Goal: Information Seeking & Learning: Check status

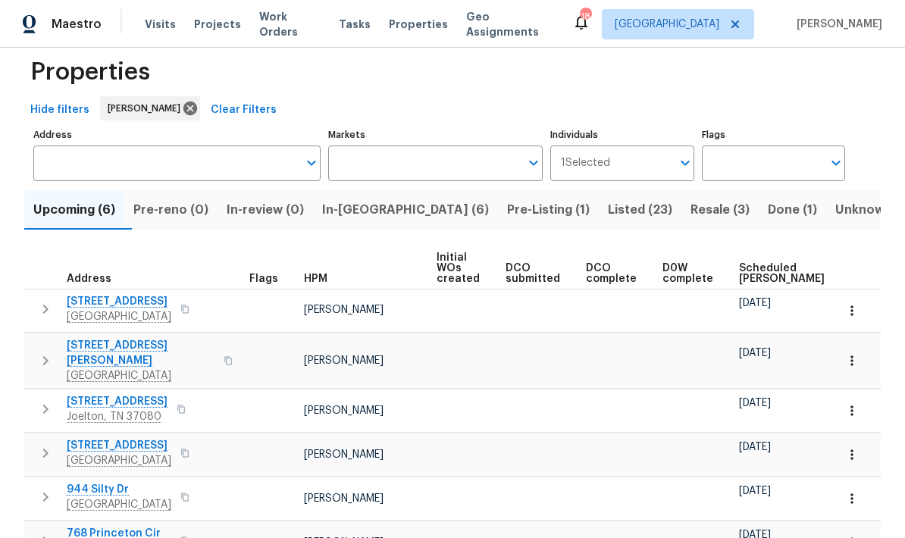
scroll to position [28, 0]
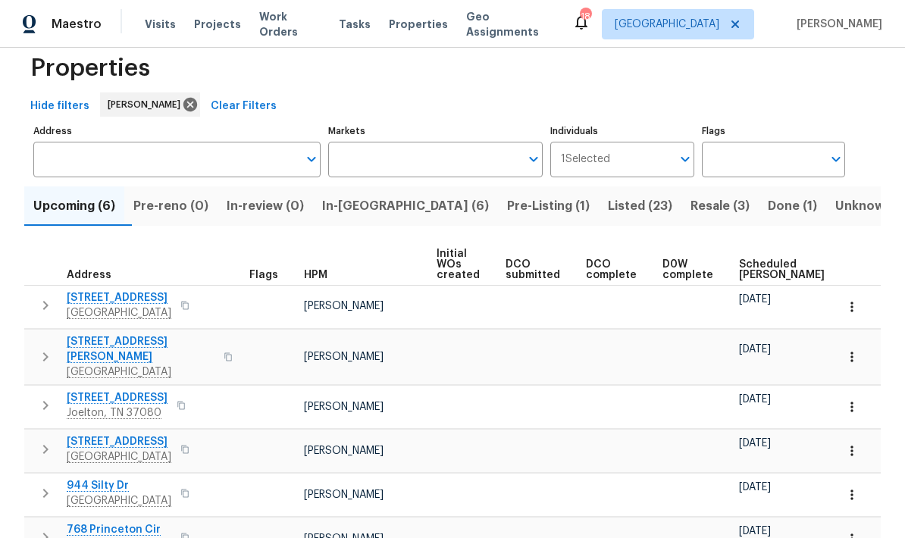
click at [390, 209] on span "In-reno (6)" at bounding box center [405, 205] width 167 height 21
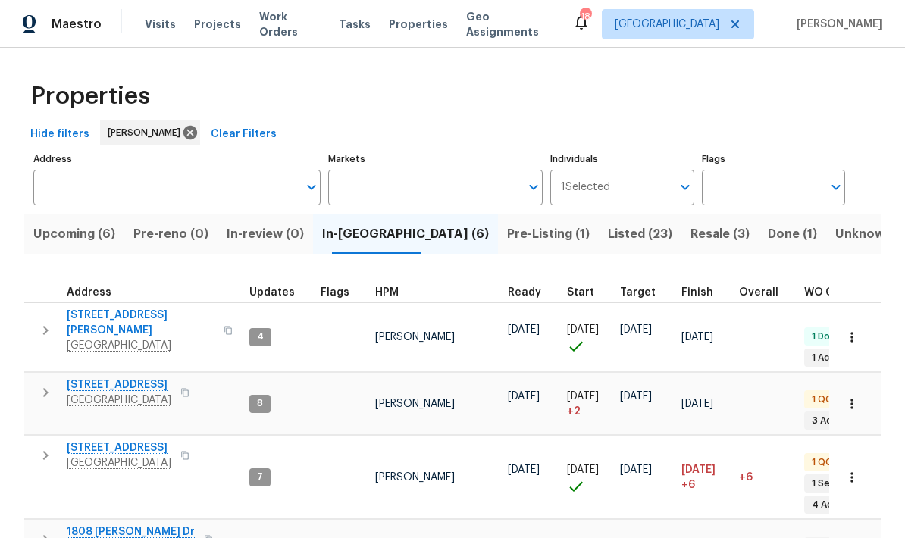
scroll to position [12, 0]
click at [507, 236] on span "Pre-Listing (1)" at bounding box center [548, 234] width 83 height 21
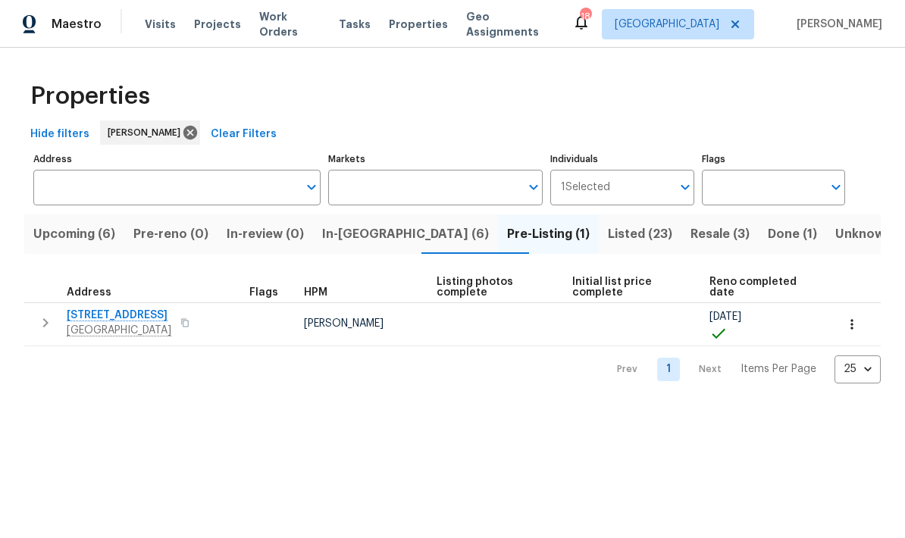
click at [105, 311] on span "2754 Cider Dr" at bounding box center [119, 315] width 105 height 15
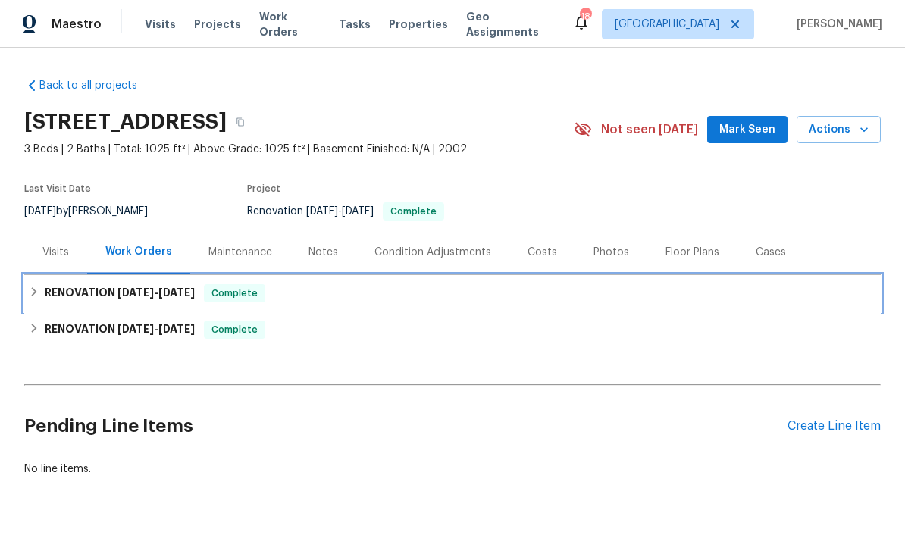
click at [119, 289] on span "[DATE]" at bounding box center [135, 292] width 36 height 11
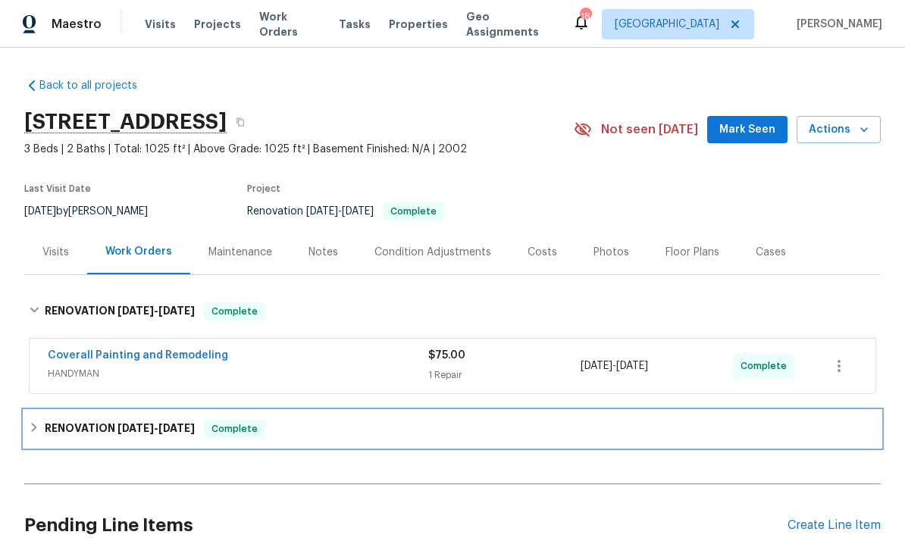
click at [98, 422] on h6 "RENOVATION 9/3/25 - 10/1/25" at bounding box center [120, 429] width 150 height 18
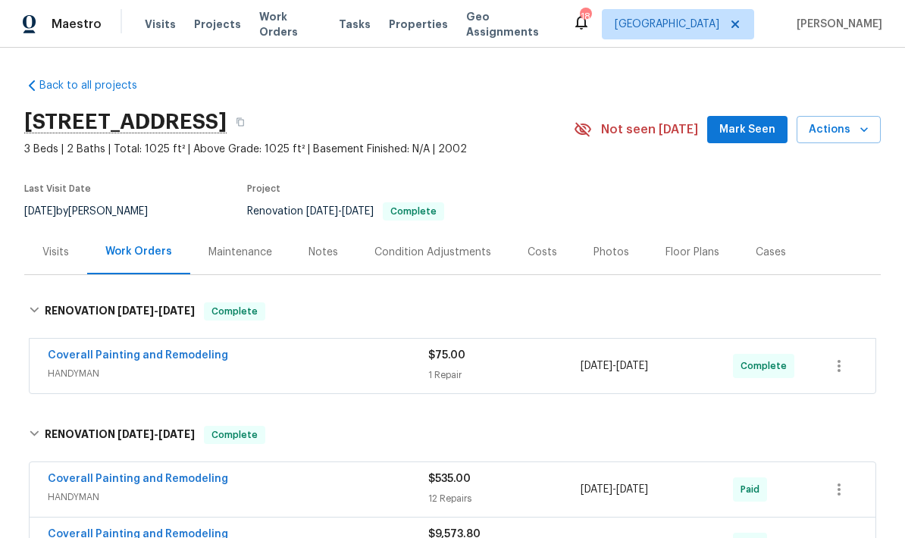
click at [227, 252] on div "Maintenance" at bounding box center [240, 252] width 64 height 15
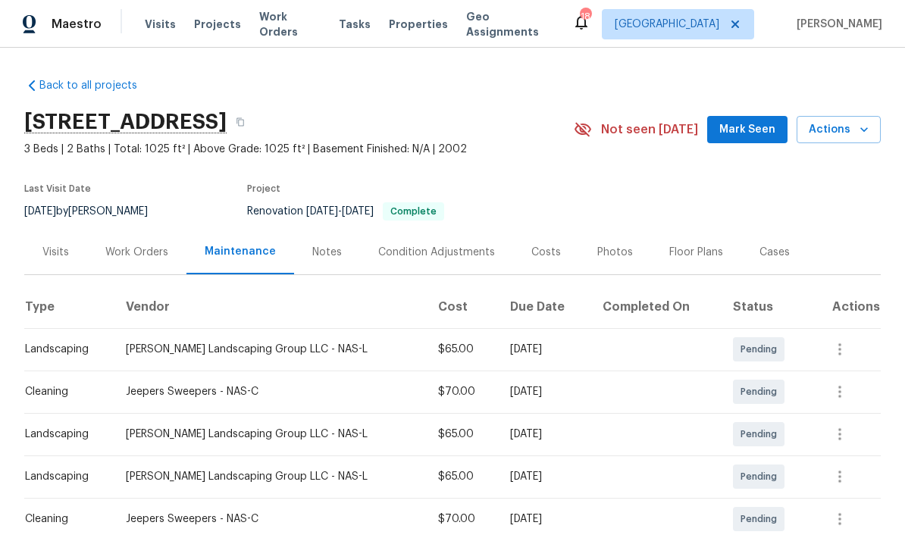
click at [144, 246] on div "Work Orders" at bounding box center [136, 252] width 63 height 15
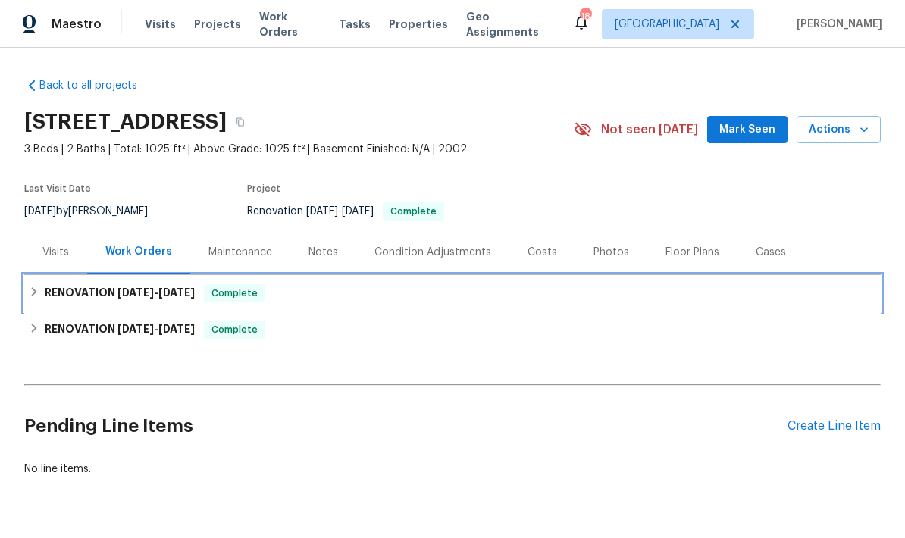
click at [117, 292] on span "[DATE]" at bounding box center [135, 292] width 36 height 11
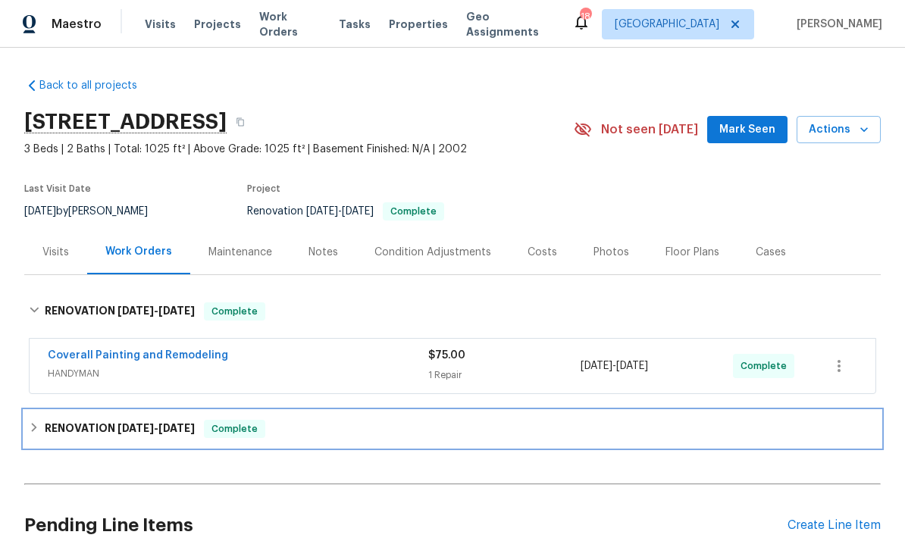
click at [103, 430] on h6 "RENOVATION 9/3/25 - 10/1/25" at bounding box center [120, 429] width 150 height 18
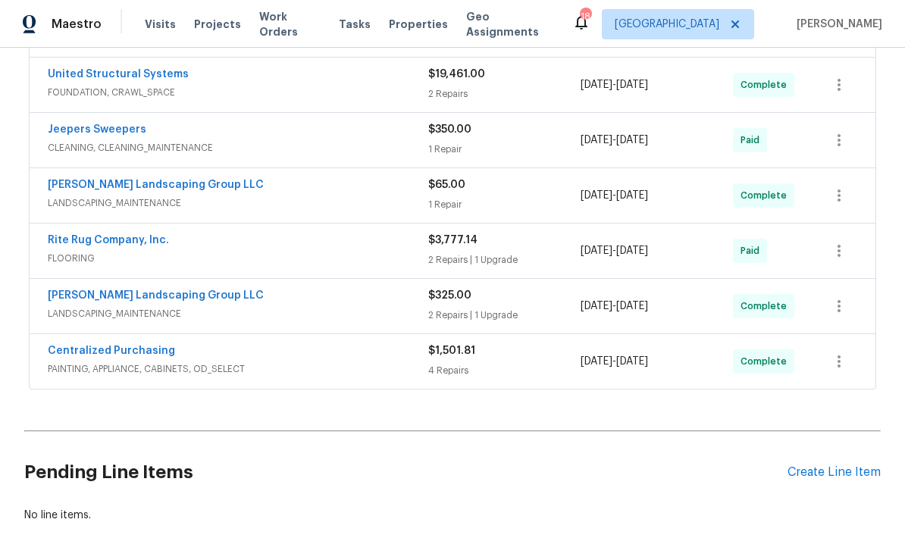
scroll to position [521, 0]
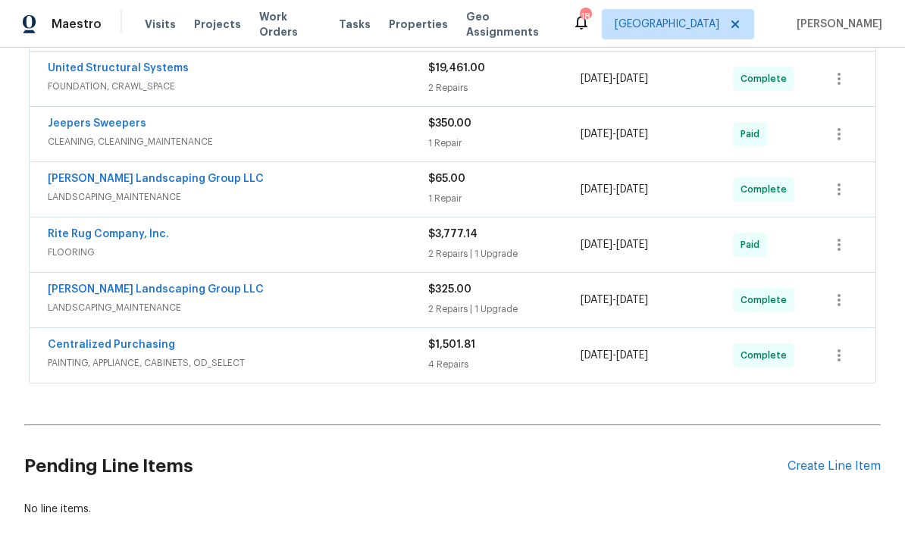
click at [95, 346] on link "Centralized Purchasing" at bounding box center [111, 344] width 127 height 11
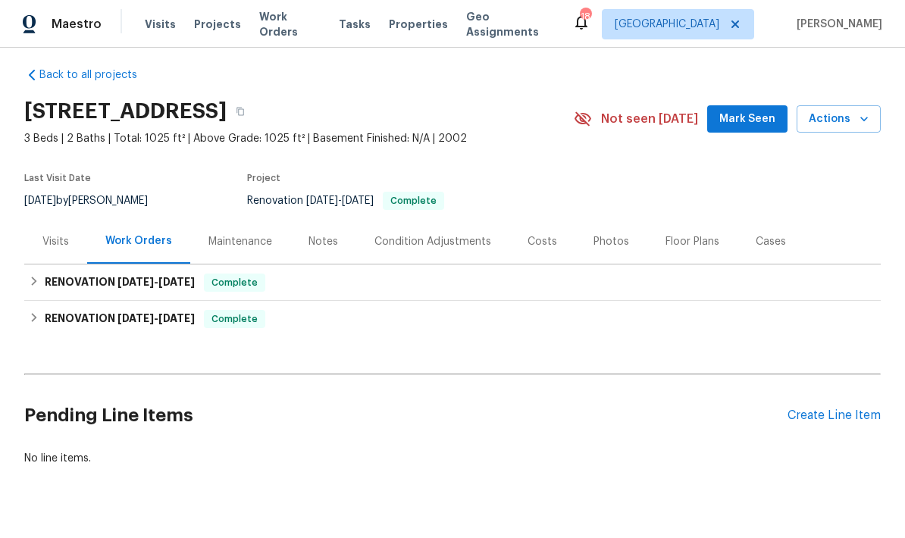
scroll to position [5, 0]
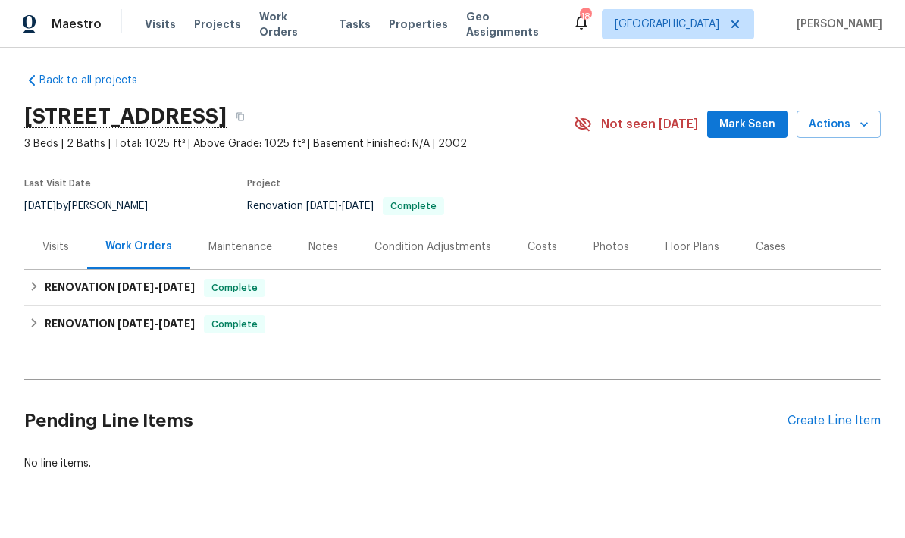
click at [314, 250] on div "Notes" at bounding box center [323, 246] width 30 height 15
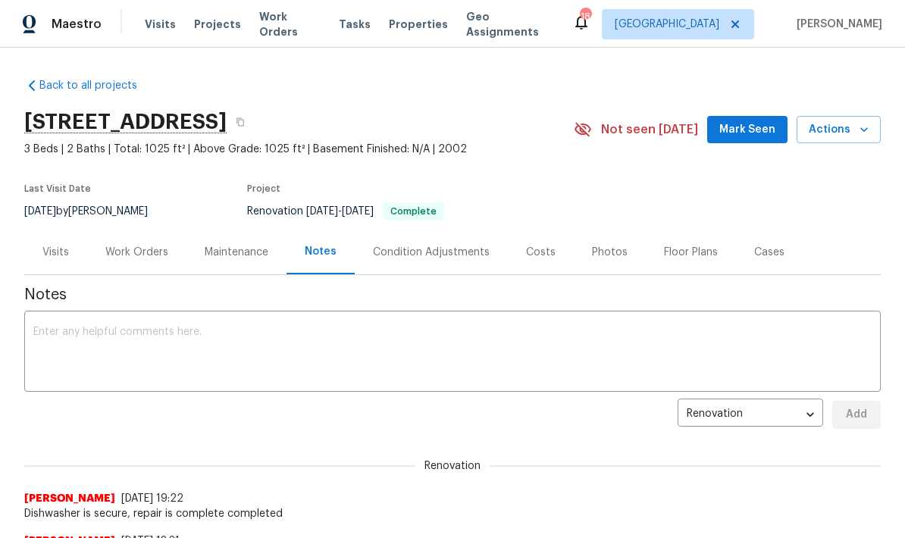
click at [53, 86] on link "Back to all projects" at bounding box center [96, 85] width 145 height 15
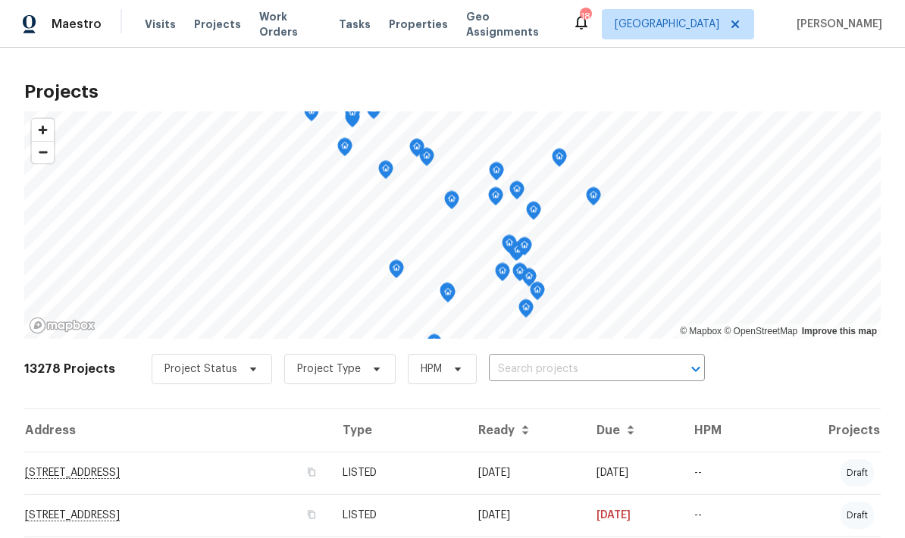
click at [558, 369] on input "text" at bounding box center [576, 369] width 174 height 23
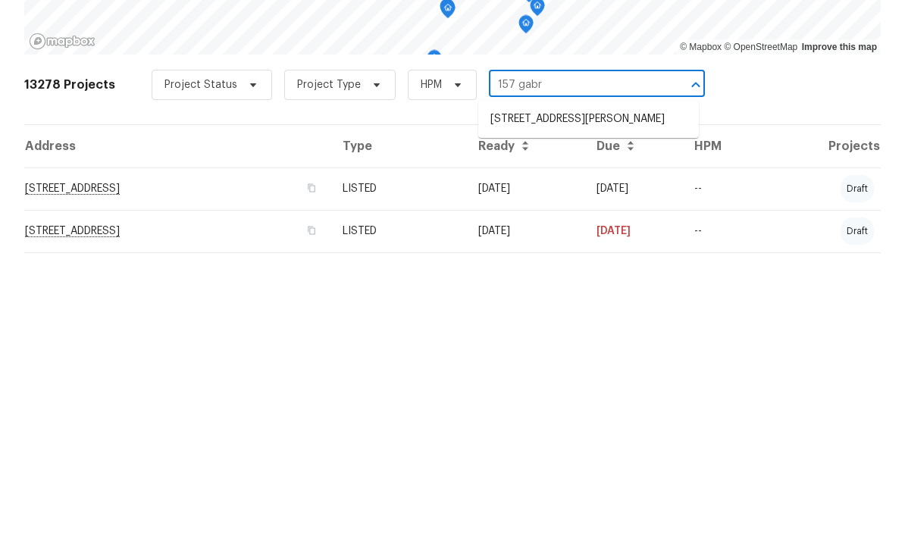
type input "157 gabri"
click at [634, 391] on li "[STREET_ADDRESS][PERSON_NAME]" at bounding box center [588, 403] width 221 height 25
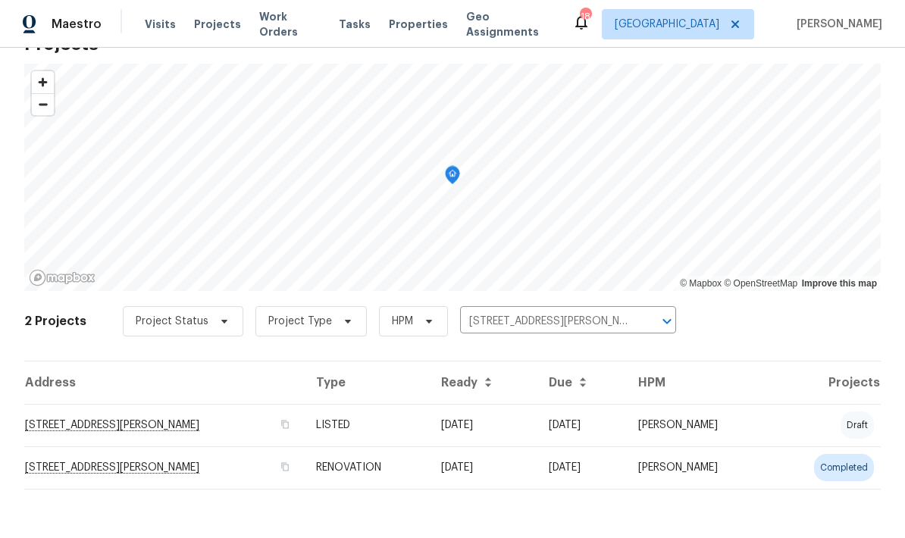
scroll to position [48, 0]
click at [105, 428] on td "[STREET_ADDRESS][PERSON_NAME]" at bounding box center [164, 425] width 280 height 42
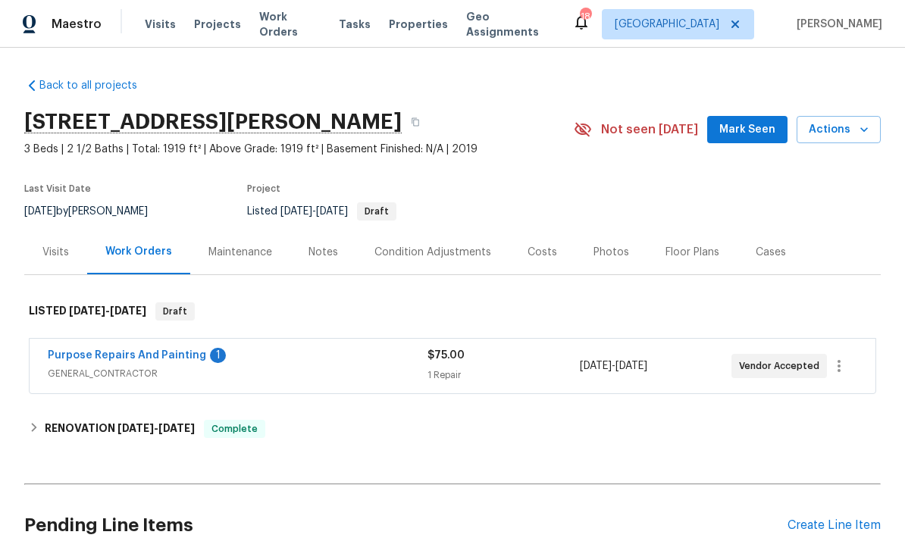
click at [106, 356] on link "Purpose Repairs And Painting" at bounding box center [127, 355] width 158 height 11
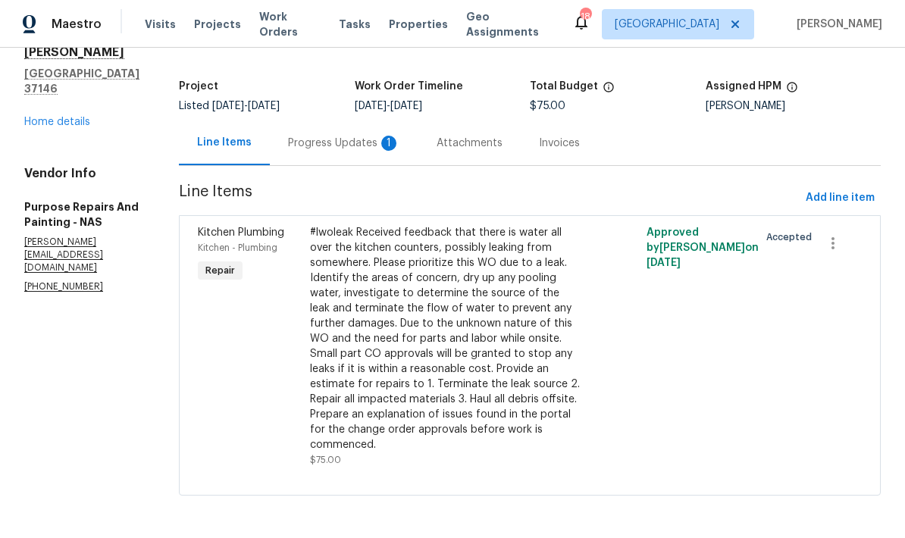
scroll to position [77, 0]
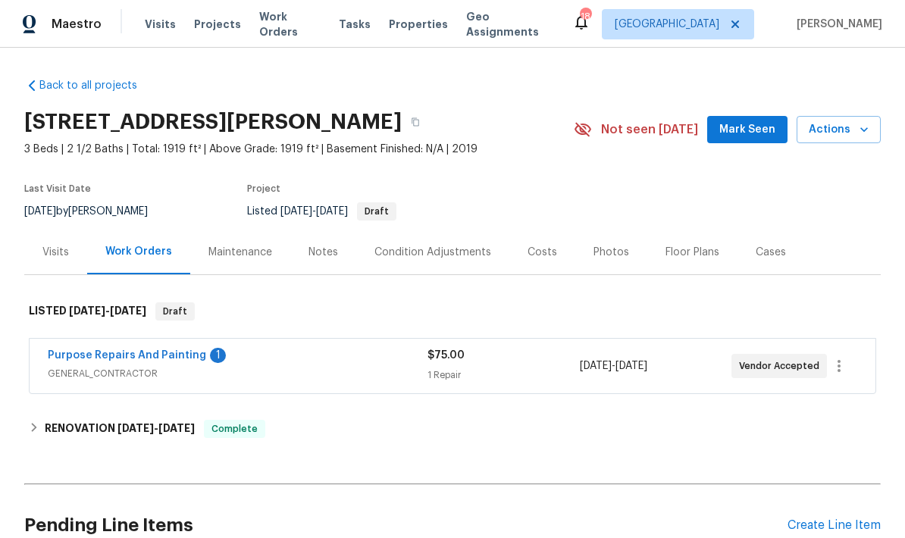
click at [100, 355] on link "Purpose Repairs And Painting" at bounding box center [127, 355] width 158 height 11
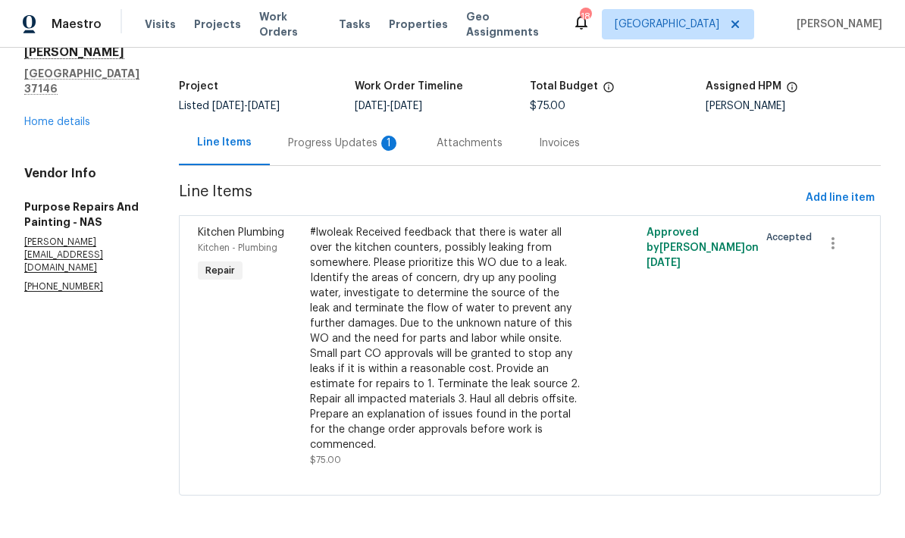
scroll to position [77, 0]
click at [384, 141] on div "Progress Updates 1" at bounding box center [344, 143] width 112 height 15
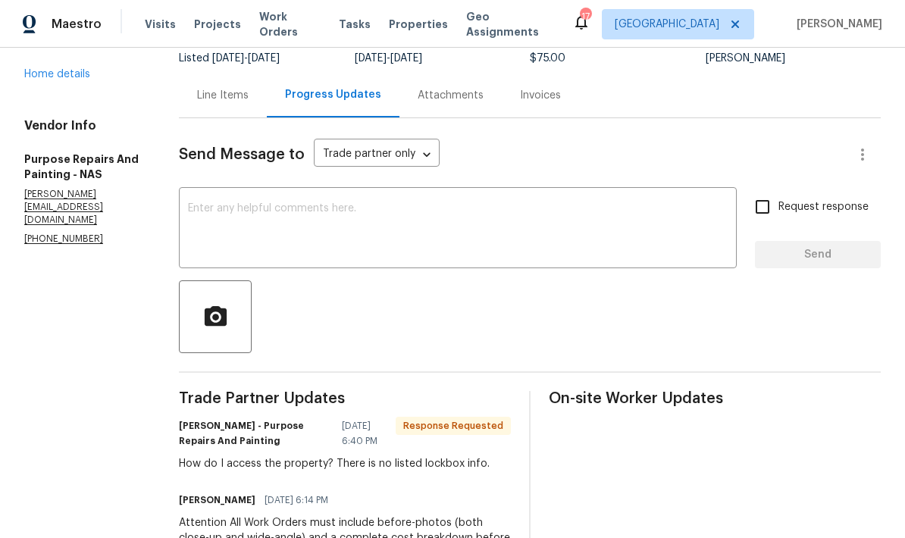
scroll to position [105, 0]
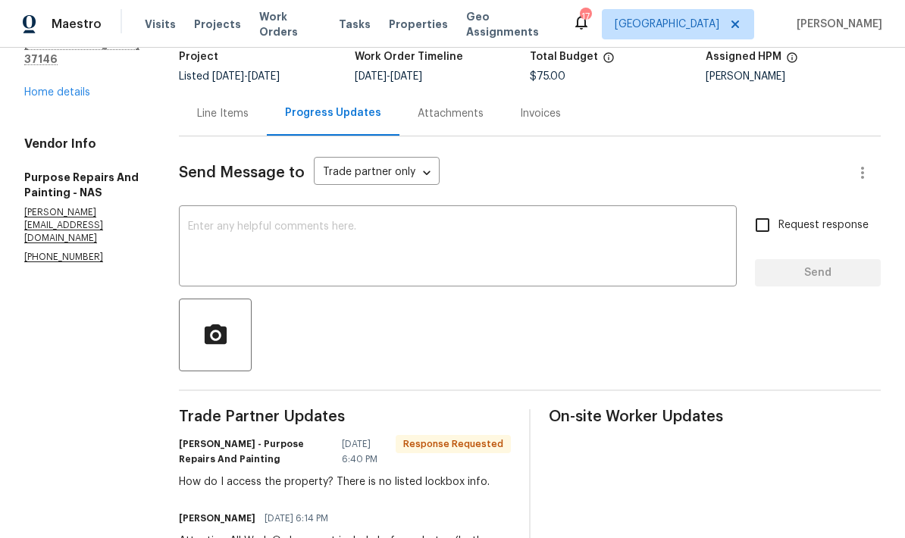
click at [615, 255] on textarea at bounding box center [458, 247] width 540 height 53
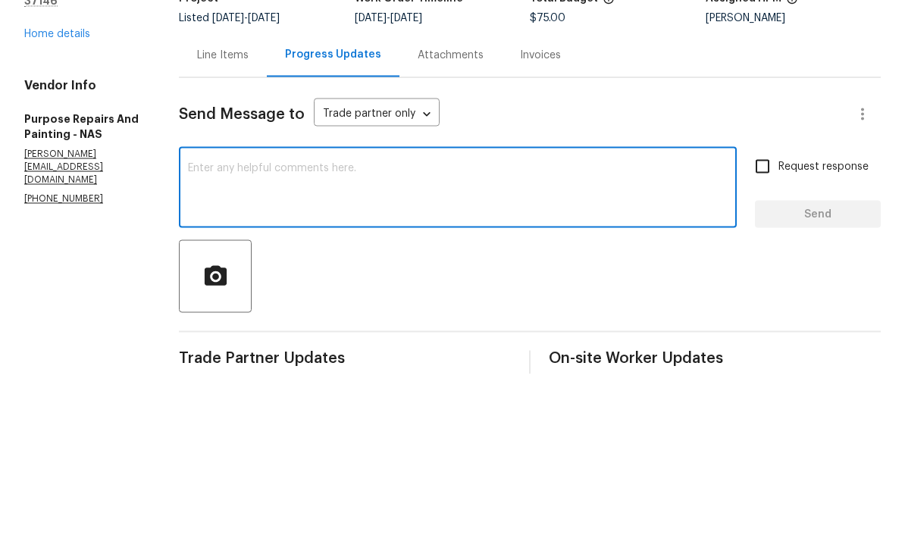
scroll to position [0, 0]
click at [55, 192] on link "Home details" at bounding box center [57, 197] width 66 height 11
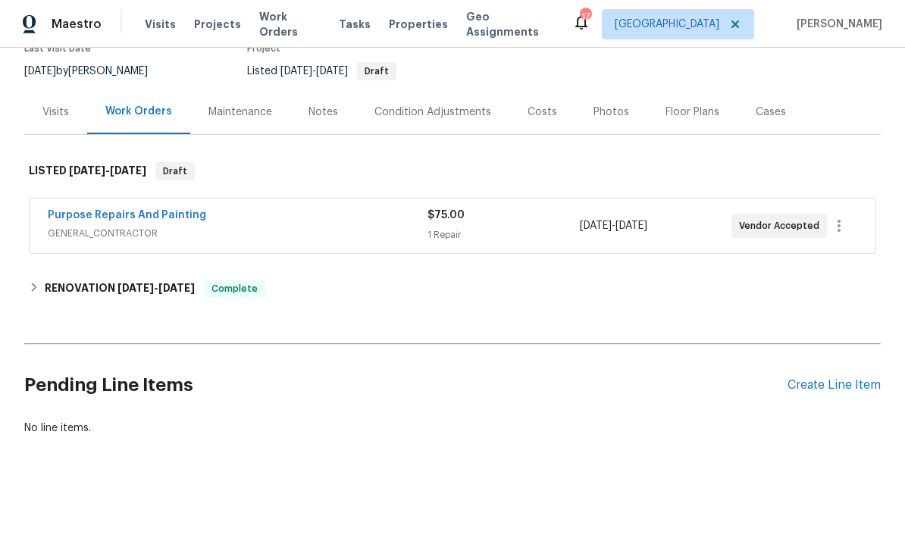
scroll to position [140, 0]
click at [101, 214] on link "Purpose Repairs And Painting" at bounding box center [127, 215] width 158 height 11
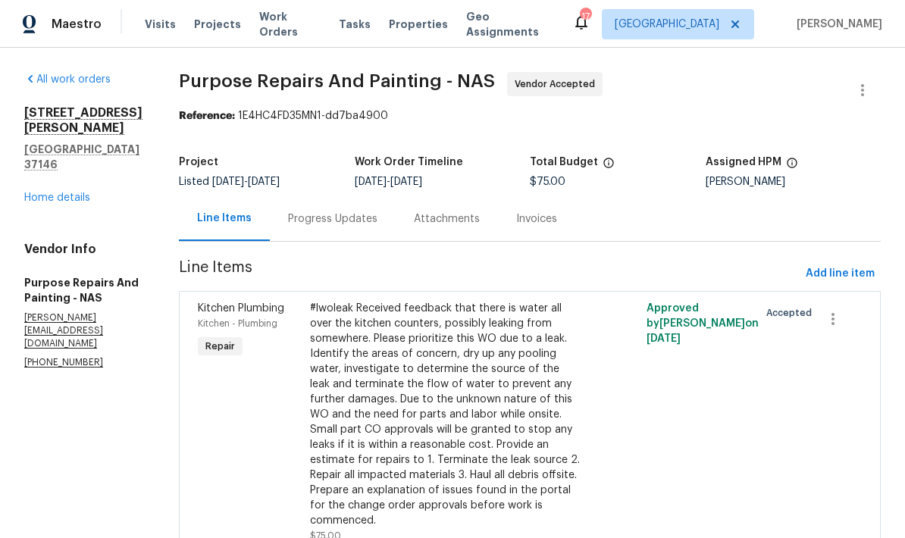
click at [67, 192] on link "Home details" at bounding box center [57, 197] width 66 height 11
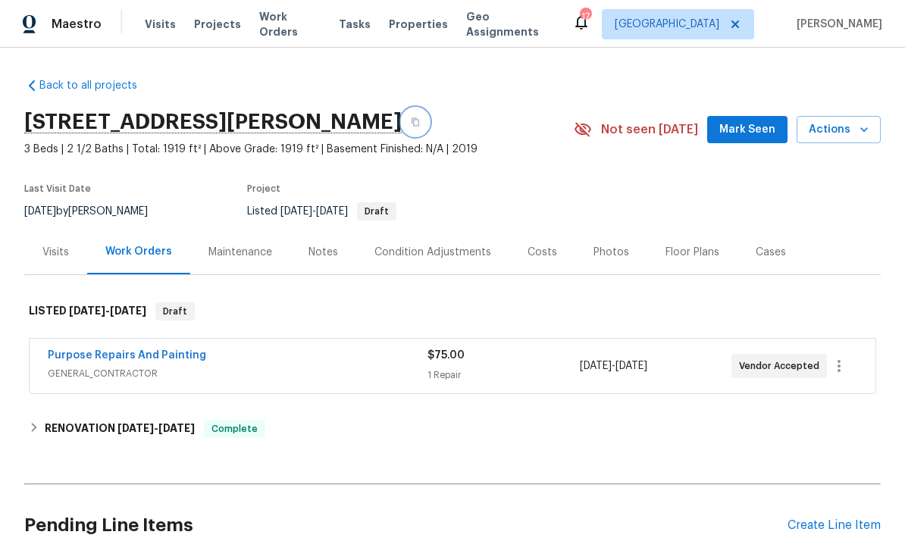
click at [420, 124] on icon "button" at bounding box center [415, 121] width 9 height 9
